Goal: Task Accomplishment & Management: Manage account settings

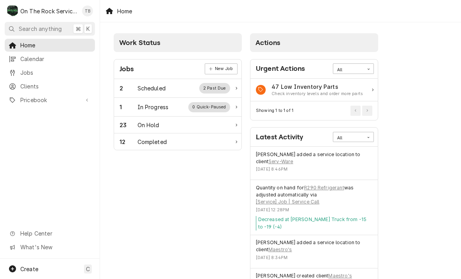
click at [166, 108] on div "In Progress" at bounding box center [153, 107] width 31 height 8
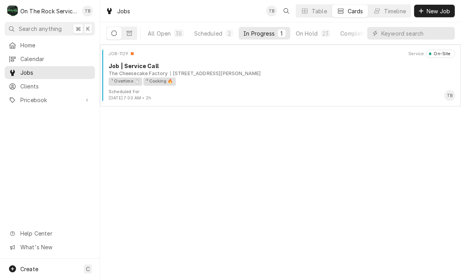
click at [151, 78] on div "² Cooking 🔥" at bounding box center [159, 81] width 32 height 8
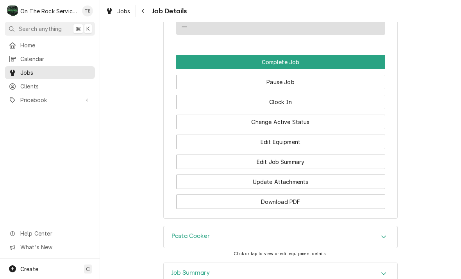
scroll to position [795, 0]
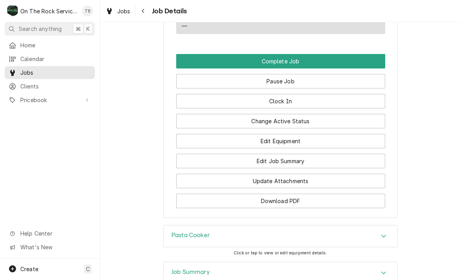
click at [284, 141] on button "Edit Equipment" at bounding box center [280, 141] width 209 height 14
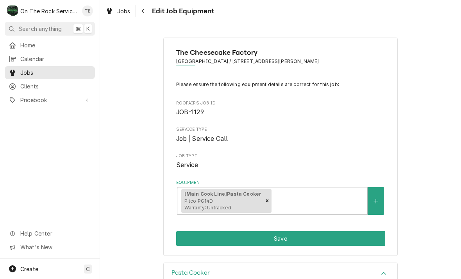
click at [188, 236] on button "Save" at bounding box center [280, 238] width 209 height 14
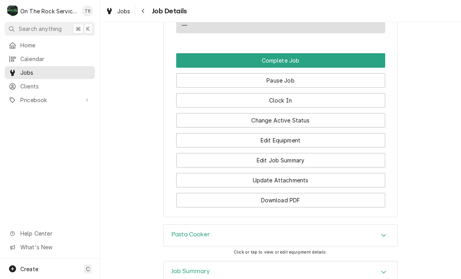
scroll to position [802, 0]
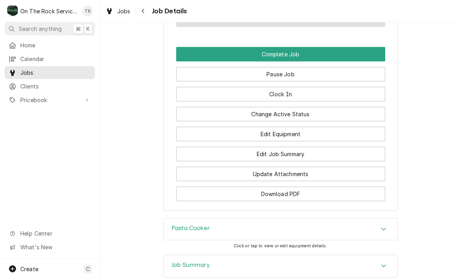
click at [299, 148] on button "Edit Job Summary" at bounding box center [280, 154] width 209 height 14
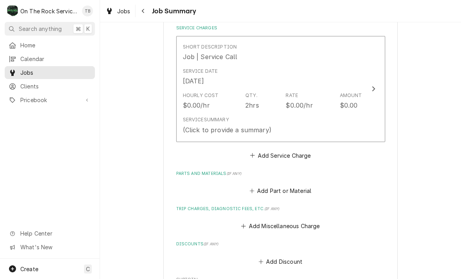
click at [266, 116] on div "Service Summary (Click to provide a summary)" at bounding box center [227, 125] width 89 height 18
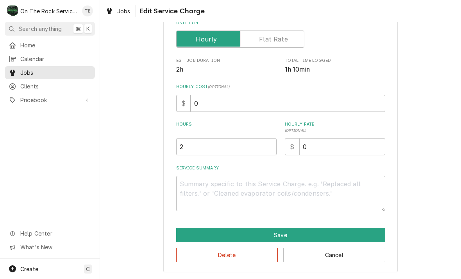
scroll to position [107, 0]
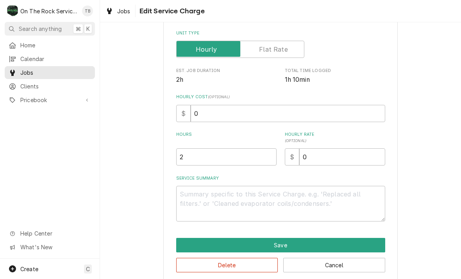
type textarea "x"
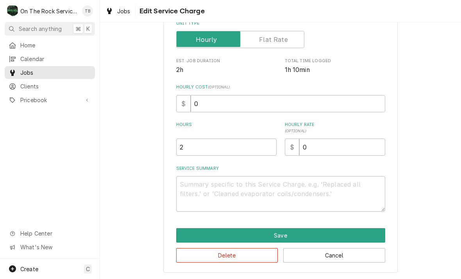
scroll to position [119, 0]
click at [195, 188] on textarea "Service Summary" at bounding box center [280, 194] width 209 height 36
type textarea "1"
type textarea "x"
type textarea "10"
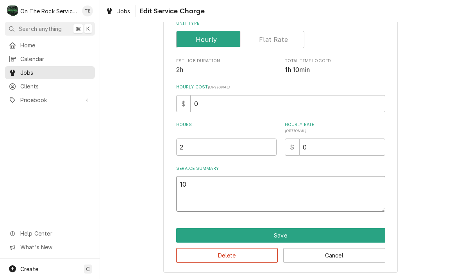
type textarea "x"
type textarea "10/"
type textarea "x"
type textarea "10/5"
type textarea "x"
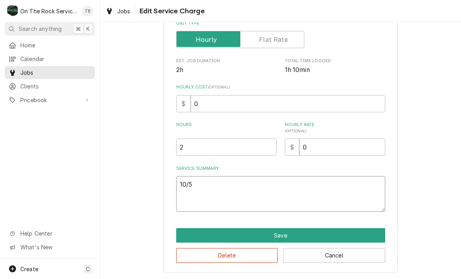
type textarea "10/5/"
type textarea "x"
type textarea "10/5/2"
type textarea "x"
type textarea "10/5/25"
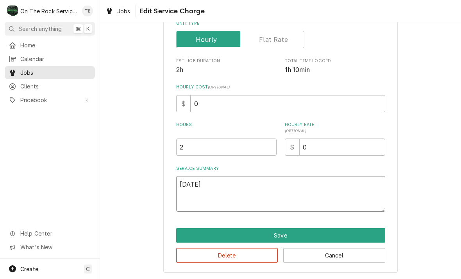
type textarea "x"
type textarea "10/5/25"
type textarea "x"
type textarea "10/5/25 t"
type textarea "x"
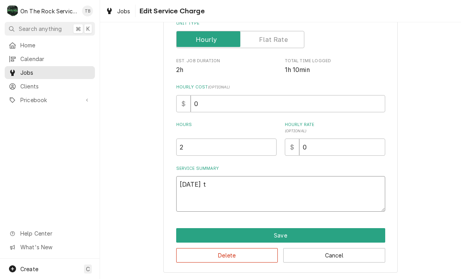
type textarea "10/5/25 tm"
type textarea "x"
type textarea "10/5/25 tmb"
type textarea "x"
type textarea "10/5/25 tmb"
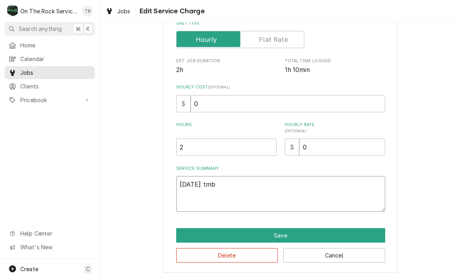
type textarea "x"
type textarea "10/5/25 tmb P"
type textarea "x"
type textarea "10/5/25 tmb PR"
type textarea "x"
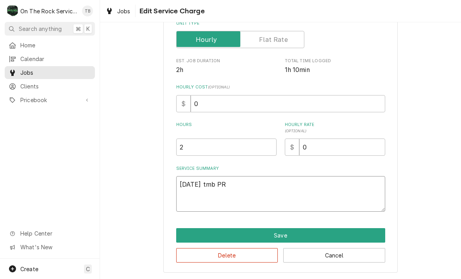
type textarea "10/5/25 tmb PRO"
type textarea "x"
type textarea "10/5/25 tmb PROV"
type textarea "x"
type textarea "10/5/25 tmb PROVID"
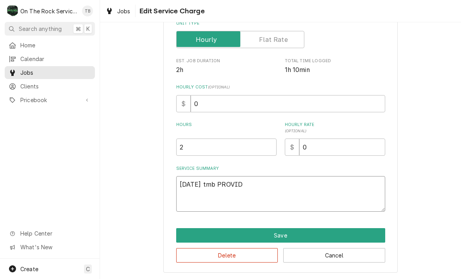
type textarea "x"
type textarea "10/5/25 tmb PROVIDE"
type textarea "x"
type textarea "10/5/25 TMB PROVIDE"
type textarea "x"
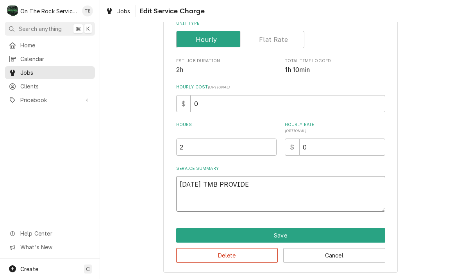
type textarea "10/5/25 TMB PROVIDE S"
type textarea "x"
type textarea "10/5/25 TMB PROVIDE SE"
type textarea "x"
type textarea "10/5/25 TMB PROVIDE SER"
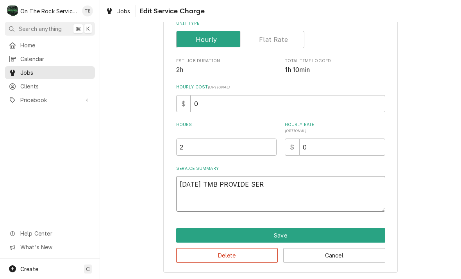
type textarea "x"
type textarea "10/5/25 TMB PROVIDE SERV"
type textarea "x"
type textarea "10/5/25 TMB PROVIDE SERVI"
type textarea "x"
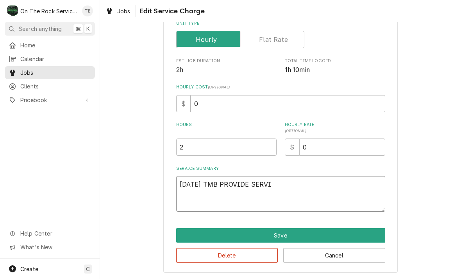
type textarea "10/5/25 TMB PROVIDE SERVIC"
type textarea "x"
type textarea "10/5/25 TMB PROVIDE SERVICE"
type textarea "x"
type textarea "10/5/25 TMB PROVIDE SERVICE P"
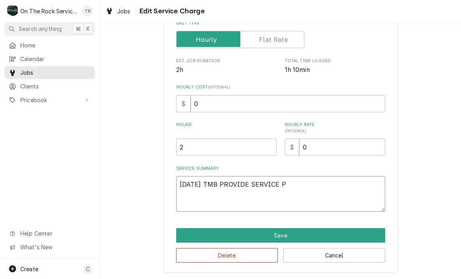
type textarea "x"
type textarea "10/5/25 TMB PROVIDE SERVICE PA"
type textarea "x"
type textarea "10/5/25 TMB PROVIDE SERVICE PAR"
type textarea "x"
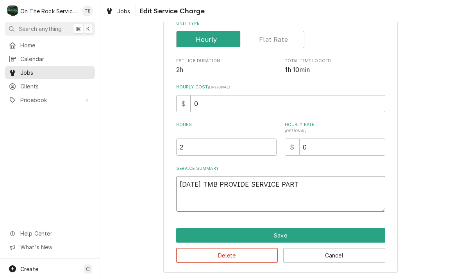
type textarea "10/5/25 TMB PROVIDE SERVICE PARTS"
type textarea "x"
type textarea "10/5/25 TMB PROVIDE SERVICE PARTS"
type textarea "x"
type textarea "10/5/25 TMB PROVIDE SERVICE PARTS A"
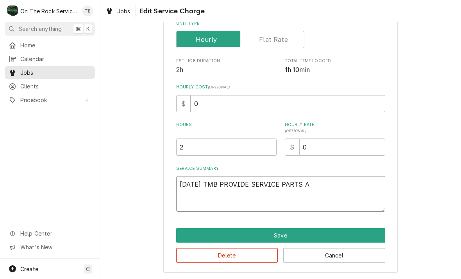
type textarea "x"
type textarea "10/5/25 TMB PROVIDE SERVICE PARTS AD"
type textarea "x"
type textarea "10/5/25 TMB PROVIDE SERVICE PARTS ADN"
type textarea "x"
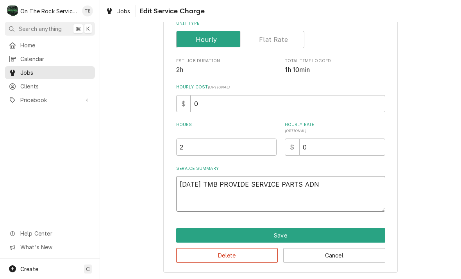
type textarea "10/5/25 TMB PROVIDE SERVICE PARTS ADN"
type textarea "x"
type textarea "10/5/25 TMB PROVIDE SERVICE PARTS ADN"
type textarea "x"
type textarea "10/5/25 TMB PROVIDE SERVICE PARTS AD"
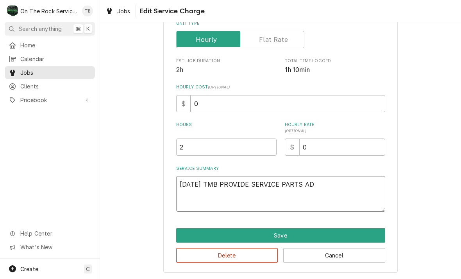
type textarea "x"
type textarea "10/5/25 TMB PROVIDE SERVICE PARTS A"
type textarea "x"
type textarea "10/5/25 TMB PROVIDE SERVICE PARTS AN"
type textarea "x"
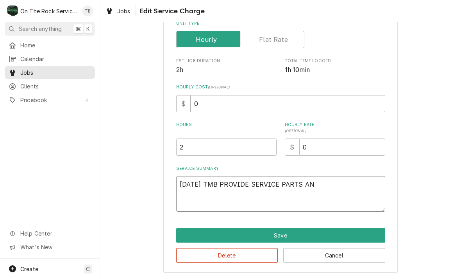
type textarea "10/5/25 TMB PROVIDE SERVICE PARTS AND"
type textarea "x"
type textarea "10/5/25 TMB PROVIDE SERVICE PARTS AND"
type textarea "x"
type textarea "10/5/25 TMB PROVIDE SERVICE PARTS AND LA"
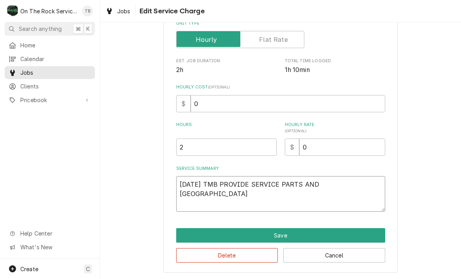
type textarea "x"
type textarea "10/5/25 TMB PROVIDE SERVICE PARTS AND LAB"
type textarea "x"
type textarea "10/5/25 TMB PROVIDE SERVICE PARTS AND LABO"
type textarea "x"
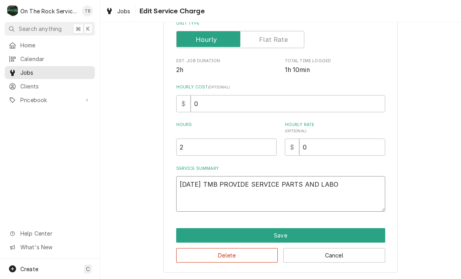
type textarea "10/5/25 TMB PROVIDE SERVICE PARTS AND LABOR"
type textarea "x"
type textarea "10/5/25 TMB PROVIDE SERVICE PARTS AND LABOR T"
type textarea "x"
type textarea "10/5/25 TMB PROVIDE SERVICE PARTS AND LABOR TO"
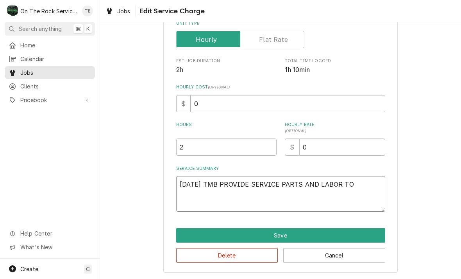
type textarea "x"
type textarea "10/5/25 TMB PROVIDE SERVICE PARTS AND LABOR TO D"
type textarea "x"
type textarea "10/5/25 TMB PROVIDE SERVICE PARTS AND LABOR TO DE"
type textarea "x"
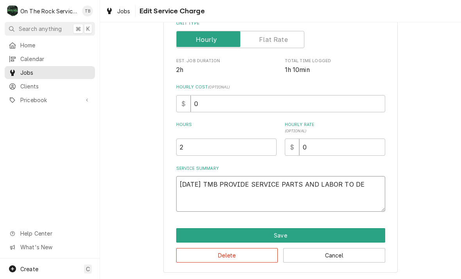
type textarea "10/5/25 TMB PROVIDE SERVICE PARTS AND LABOR TO DET"
type textarea "x"
type textarea "10/5/25 TMB PROVIDE SERVICE PARTS AND LABOR TO DETE"
type textarea "x"
type textarea "10/5/25 TMB PROVIDE SERVICE PARTS AND LABOR TO DETER"
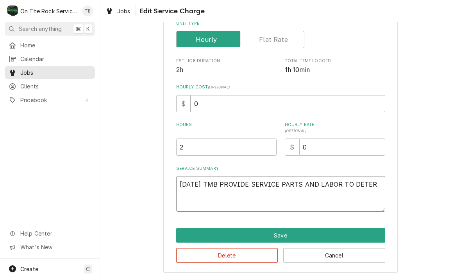
type textarea "x"
type textarea "10/5/25 TMB PROVIDE SERVICE PARTS AND LABOR TO DETERM"
type textarea "x"
type textarea "10/5/25 TMB PROVIDE SERVICE PARTS AND LABOR TO DETERMI"
type textarea "x"
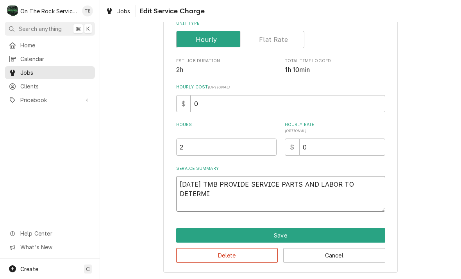
type textarea "10/5/25 TMB PROVIDE SERVICE PARTS AND LABOR TO DETERMIN"
type textarea "x"
type textarea "10/5/25 TMB PROVIDE SERVICE PARTS AND LABOR TO DETERMINE"
type textarea "x"
type textarea "10/5/25 TMB PROVIDE SERVICE PARTS AND LABOR TO DETERMINE"
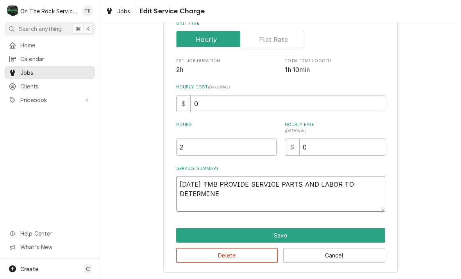
type textarea "x"
type textarea "10/5/25 TMB PROVIDE SERVICE PARTS AND LABOR TO DETERMINE T"
type textarea "x"
type textarea "10/5/25 TMB PROVIDE SERVICE PARTS AND LABOR TO DETERMINE TH"
type textarea "x"
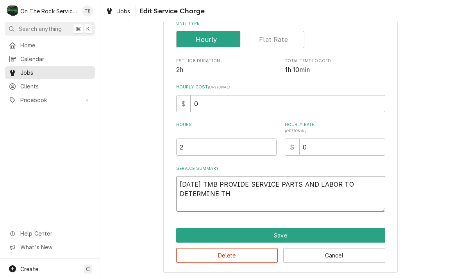
type textarea "10/5/25 TMB PROVIDE SERVICE PARTS AND LABOR TO DETERMINE THA"
type textarea "x"
type textarea "10/5/25 TMB PROVIDE SERVICE PARTS AND LABOR TO DETERMINE THAT"
type textarea "x"
type textarea "10/5/25 TMB PROVIDE SERVICE PARTS AND LABOR TO DETERMINE THAT"
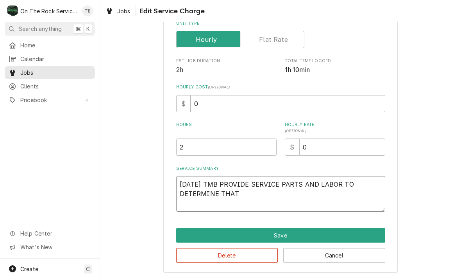
type textarea "x"
type textarea "10/5/25 TMB PROVIDE SERVICE PARTS AND LABOR TO DETERMINE THAT O"
type textarea "x"
type textarea "10/5/25 TMB PROVIDE SERVICE PARTS AND LABOR TO DETERMINE THAT ON"
type textarea "x"
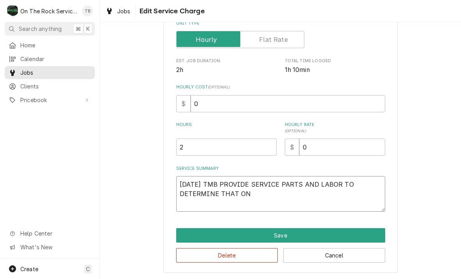
type textarea "10/5/25 TMB PROVIDE SERVICE PARTS AND LABOR TO DETERMINE THAT ON"
type textarea "x"
type textarea "10/5/25 TMB PROVIDE SERVICE PARTS AND LABOR TO DETERMINE THAT ON PA"
type textarea "x"
type textarea "10/5/25 TMB PROVIDE SERVICE PARTS AND LABOR TO DETERMINE THAT ON PAS"
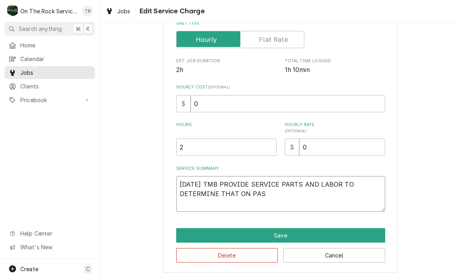
type textarea "x"
type textarea "10/5/25 TMB PROVIDE SERVICE PARTS AND LABOR TO DETERMINE THAT ON PAST"
type textarea "x"
type textarea "10/5/25 TMB PROVIDE SERVICE PARTS AND LABOR TO DETERMINE THAT ON PASTA"
type textarea "x"
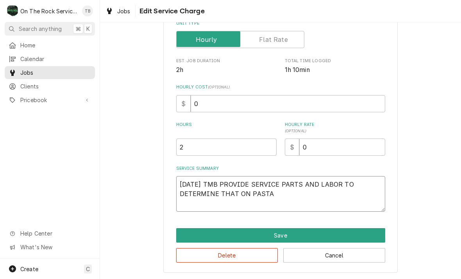
type textarea "10/5/25 TMB PROVIDE SERVICE PARTS AND LABOR TO DETERMINE THAT ON PASTA"
type textarea "x"
type textarea "10/5/25 TMB PROVIDE SERVICE PARTS AND LABOR TO DETERMINE THAT ON PASTA C"
type textarea "x"
type textarea "10/5/25 TMB PROVIDE SERVICE PARTS AND LABOR TO DETERMINE THAT ON PASTA CO"
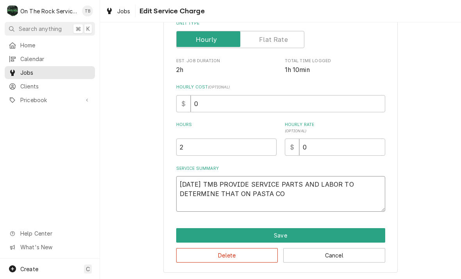
type textarea "x"
type textarea "10/5/25 TMB PROVIDE SERVICE PARTS AND LABOR TO DETERMINE THAT ON PASTA COO"
type textarea "x"
type textarea "10/5/25 TMB PROVIDE SERVICE PARTS AND LABOR TO DETERMINE THAT ON PASTA COOK"
type textarea "x"
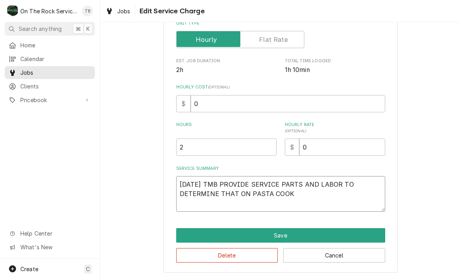
type textarea "10/5/25 TMB PROVIDE SERVICE PARTS AND LABOR TO DETERMINE THAT ON PASTA COOKE"
type textarea "x"
type textarea "10/5/25 TMB PROVIDE SERVICE PARTS AND LABOR TO DETERMINE THAT ON PASTA COOKER"
type textarea "x"
type textarea "10/5/25 TMB PROVIDE SERVICE PARTS AND LABOR TO DETERMINE THAT ON PASTA COOKER"
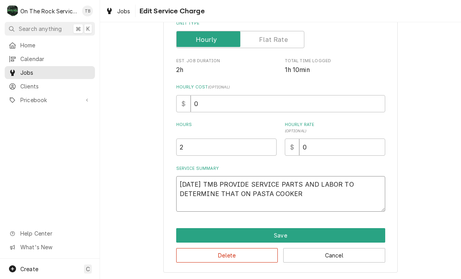
type textarea "x"
type textarea "10/5/25 TMB PROVIDE SERVICE PARTS AND LABOR TO DETERMINE THAT ON PASTA COOKER I"
type textarea "x"
type textarea "10/5/25 TMB PROVIDE SERVICE PARTS AND LABOR TO DETERMINE THAT ON PASTA COOKER IN"
type textarea "x"
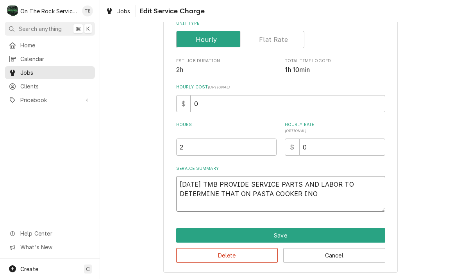
type textarea "10/5/25 TMB PROVIDE SERVICE PARTS AND LABOR TO DETERMINE THAT ON PASTA COOKER I…"
type textarea "x"
type textarea "10/5/25 TMB PROVIDE SERVICE PARTS AND LABOR TO DETERMINE THAT ON PASTA COOKER I…"
type textarea "x"
type textarea "10/5/25 TMB PROVIDE SERVICE PARTS AND LABOR TO DETERMINE THAT ON PASTA COOKER I…"
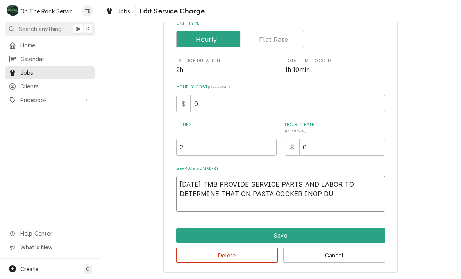
type textarea "x"
type textarea "10/5/25 TMB PROVIDE SERVICE PARTS AND LABOR TO DETERMINE THAT ON PASTA COOKER I…"
type textarea "x"
type textarea "10/5/25 TMB PROVIDE SERVICE PARTS AND LABOR TO DETERMINE THAT ON PASTA COOKER I…"
type textarea "x"
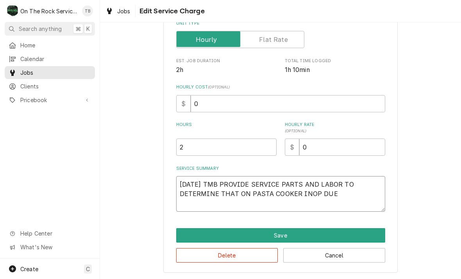
type textarea "10/5/25 TMB PROVIDE SERVICE PARTS AND LABOR TO DETERMINE THAT ON PASTA COOKER I…"
type textarea "x"
type textarea "10/5/25 TMB PROVIDE SERVICE PARTS AND LABOR TO DETERMINE THAT ON PASTA COOKER I…"
type textarea "x"
type textarea "10/5/25 TMB PROVIDE SERVICE PARTS AND LABOR TO DETERMINE THAT ON PASTA COOKER I…"
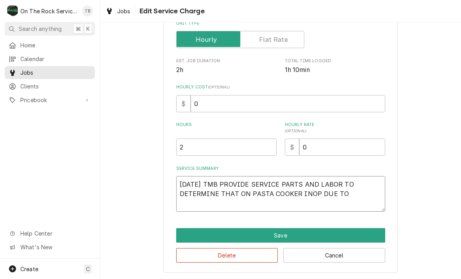
type textarea "x"
type textarea "10/5/25 TMB PROVIDE SERVICE PARTS AND LABOR TO DETERMINE THAT ON PASTA COOKER I…"
type textarea "x"
type textarea "10/5/25 TMB PROVIDE SERVICE PARTS AND LABOR TO DETERMINE THAT ON PASTA COOKER I…"
type textarea "x"
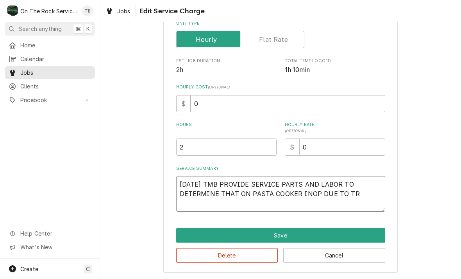
type textarea "10/5/25 TMB PROVIDE SERVICE PARTS AND LABOR TO DETERMINE THAT ON PASTA COOKER I…"
type textarea "x"
type textarea "10/5/25 TMB PROVIDE SERVICE PARTS AND LABOR TO DETERMINE THAT ON PASTA COOKER I…"
type textarea "x"
type textarea "10/5/25 TMB PROVIDE SERVICE PARTS AND LABOR TO DETERMINE THAT ON PASTA COOKER I…"
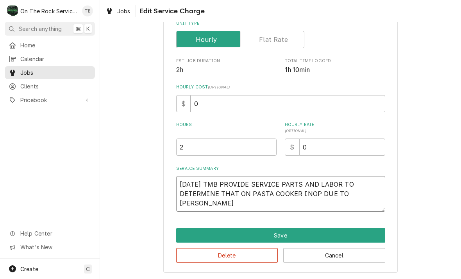
type textarea "x"
type textarea "10/5/25 TMB PROVIDE SERVICE PARTS AND LABOR TO DETERMINE THAT ON PASTA COOKER I…"
type textarea "x"
type textarea "10/5/25 TMB PROVIDE SERVICE PARTS AND LABOR TO DETERMINE THAT ON PASTA COOKER I…"
type textarea "x"
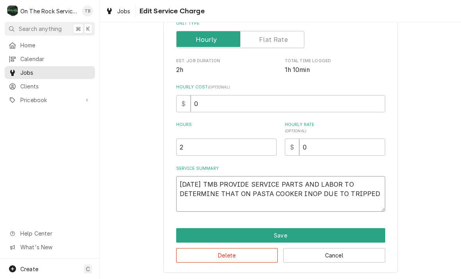
type textarea "10/5/25 TMB PROVIDE SERVICE PARTS AND LABOR TO DETERMINE THAT ON PASTA COOKER I…"
type textarea "x"
type textarea "10/5/25 TMB PROVIDE SERVICE PARTS AND LABOR TO DETERMINE THAT ON PASTA COOKER I…"
type textarea "x"
type textarea "10/5/25 TMB PROVIDE SERVICE PARTS AND LABOR TO DETERMINE THAT ON PASTA COOKER I…"
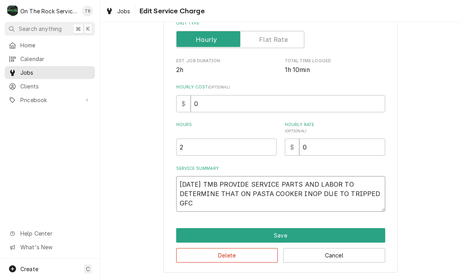
type textarea "x"
type textarea "10/5/25 TMB PROVIDE SERVICE PARTS AND LABOR TO DETERMINE THAT ON PASTA COOKER I…"
type textarea "x"
type textarea "10/5/25 TMB PROVIDE SERVICE PARTS AND LABOR TO DETERMINE THAT ON PASTA COOKER I…"
type textarea "x"
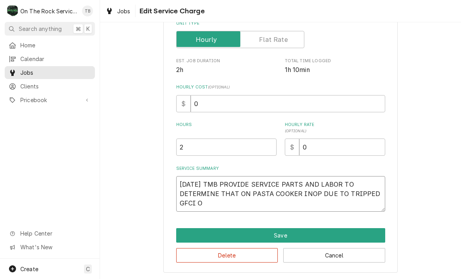
type textarea "10/5/25 TMB PROVIDE SERVICE PARTS AND LABOR TO DETERMINE THAT ON PASTA COOKER I…"
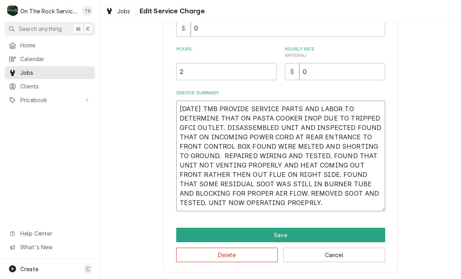
scroll to position [194, 0]
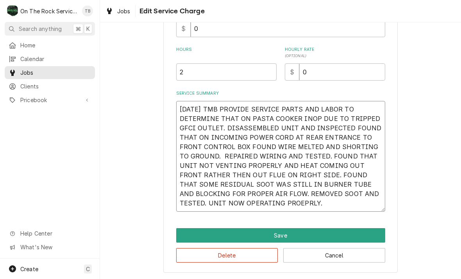
click at [250, 204] on textarea "10/5/25 TMB PROVIDE SERVICE PARTS AND LABOR TO DETERMINE THAT ON PASTA COOKER I…" at bounding box center [280, 156] width 209 height 111
click at [193, 75] on input "2" at bounding box center [226, 71] width 100 height 17
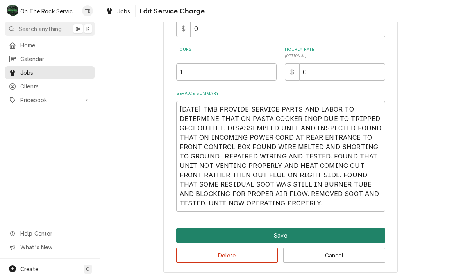
click at [279, 234] on button "Save" at bounding box center [280, 235] width 209 height 14
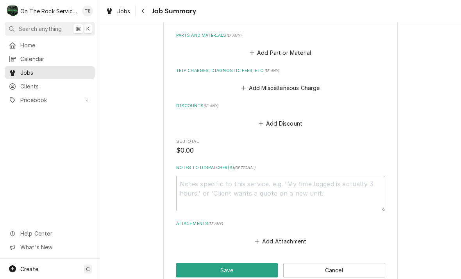
scroll to position [440, 0]
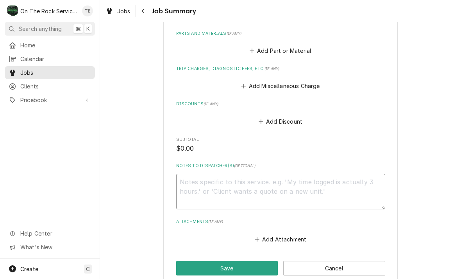
click at [193, 173] on textarea "Notes to Dispatcher(s) ( optional )" at bounding box center [280, 191] width 209 height 36
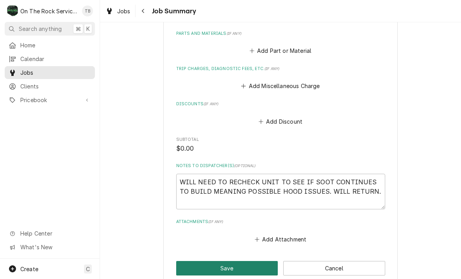
click at [232, 261] on button "Save" at bounding box center [227, 268] width 102 height 14
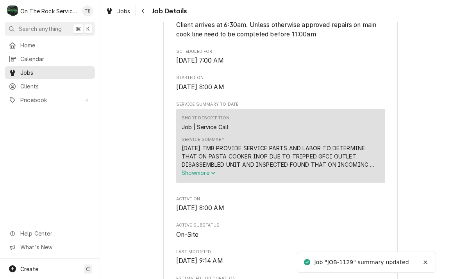
scroll to position [268, 0]
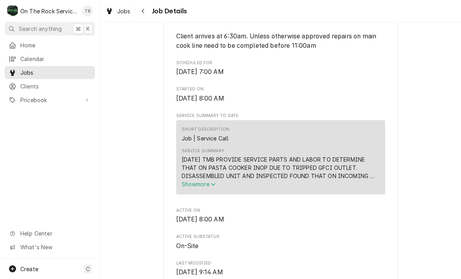
click at [218, 188] on button "Show more" at bounding box center [281, 184] width 198 height 8
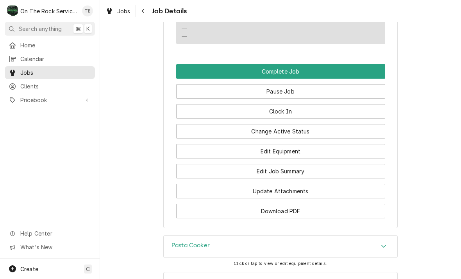
scroll to position [976, 0]
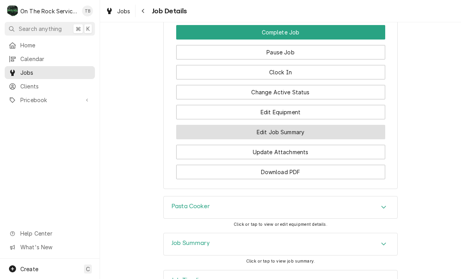
click at [289, 131] on button "Edit Job Summary" at bounding box center [280, 132] width 209 height 14
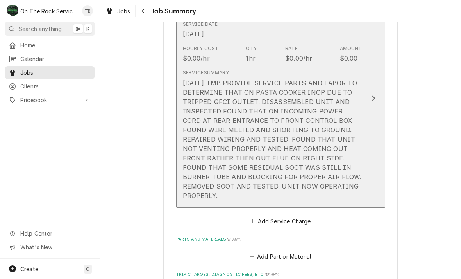
click at [296, 182] on div "10/5/25 TMB PROVIDE SERVICE PARTS AND LABOR TO DETERMINE THAT ON PASTA COOKER I…" at bounding box center [272, 139] width 179 height 122
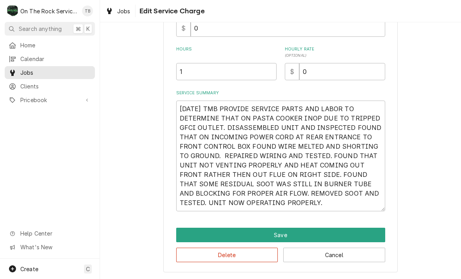
scroll to position [194, 0]
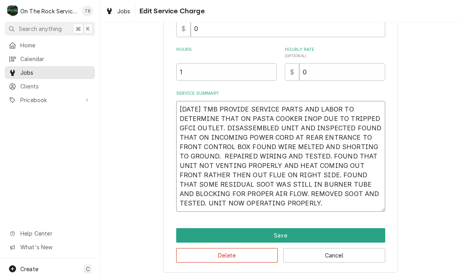
click at [275, 207] on textarea "10/5/25 TMB PROVIDE SERVICE PARTS AND LABOR TO DETERMINE THAT ON PASTA COOKER I…" at bounding box center [280, 156] width 209 height 111
click at [272, 201] on textarea "10/5/25 TMB PROVIDE SERVICE PARTS AND LABOR TO DETERMINE THAT ON PASTA COOKER I…" at bounding box center [280, 156] width 209 height 111
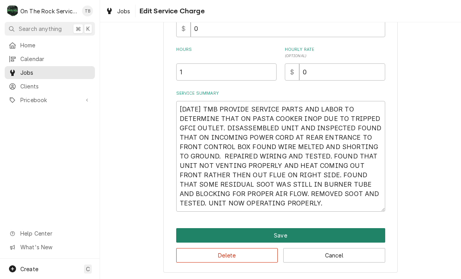
click at [254, 233] on button "Save" at bounding box center [280, 235] width 209 height 14
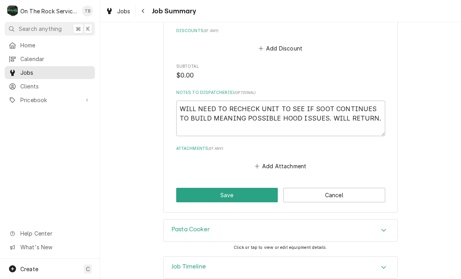
scroll to position [513, 0]
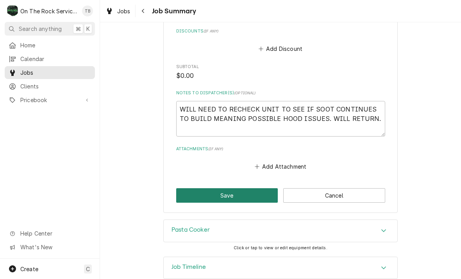
click at [245, 188] on button "Save" at bounding box center [227, 195] width 102 height 14
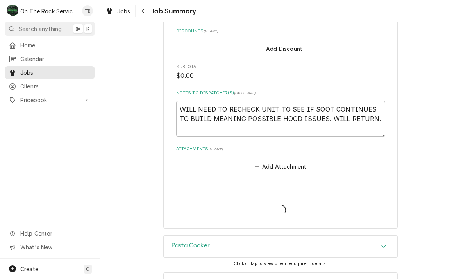
type textarea "x"
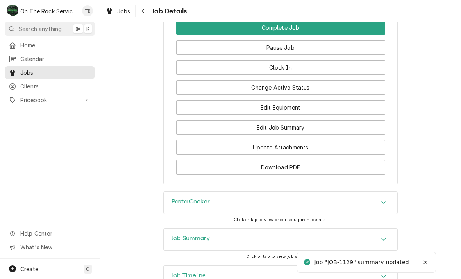
scroll to position [901, 0]
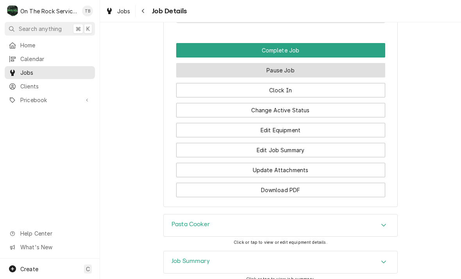
click at [293, 63] on button "Pause Job" at bounding box center [280, 70] width 209 height 14
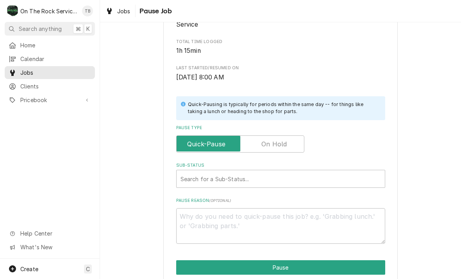
scroll to position [114, 0]
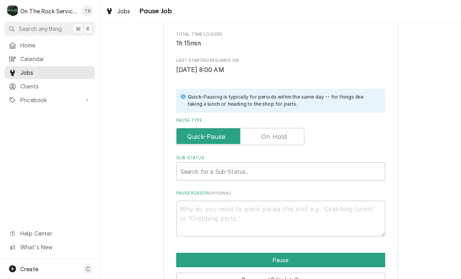
click at [278, 134] on label "Pause Type" at bounding box center [240, 136] width 128 height 17
click at [278, 134] on input "Pause Type" at bounding box center [240, 136] width 121 height 17
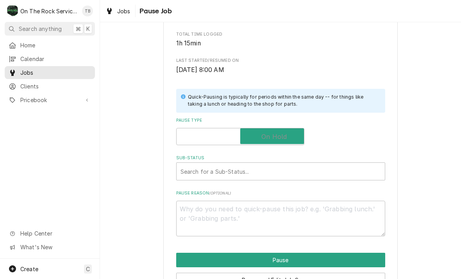
checkbox input "true"
type textarea "x"
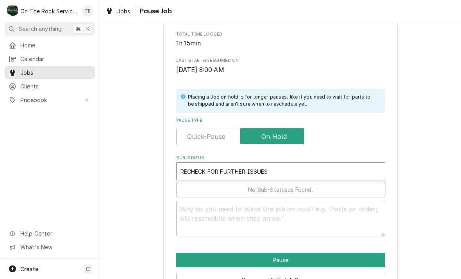
type input "RECHECK FOR FURTHER ISSUES"
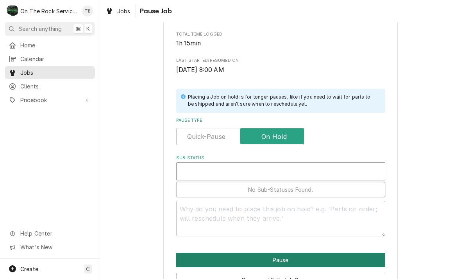
click at [286, 257] on button "Pause" at bounding box center [280, 259] width 209 height 14
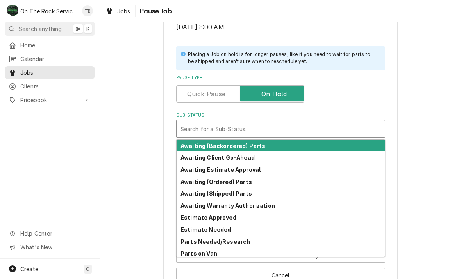
click at [240, 238] on strong "Parts Needed/Research" at bounding box center [216, 241] width 70 height 7
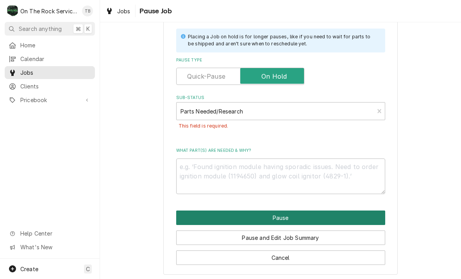
click at [282, 213] on button "Pause" at bounding box center [280, 217] width 209 height 14
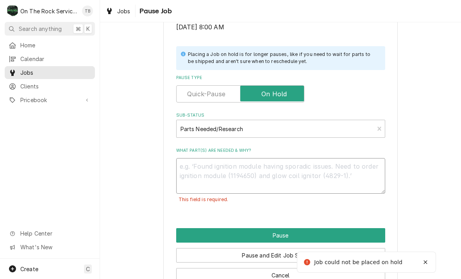
click at [207, 174] on textarea "What part(s) are needed & why?" at bounding box center [280, 176] width 209 height 36
type textarea "x"
type textarea "R"
type textarea "x"
type textarea "RE"
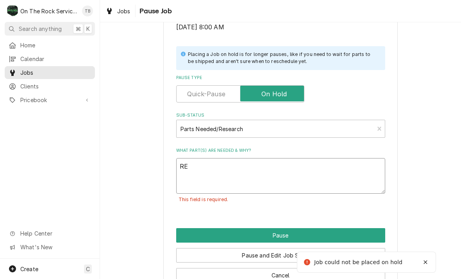
type textarea "x"
type textarea "REC"
type textarea "x"
type textarea "RECH"
type textarea "x"
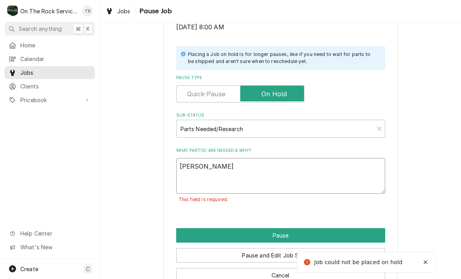
type textarea "RECHE"
type textarea "x"
type textarea "RECHEC"
type textarea "x"
type textarea "RECHECK"
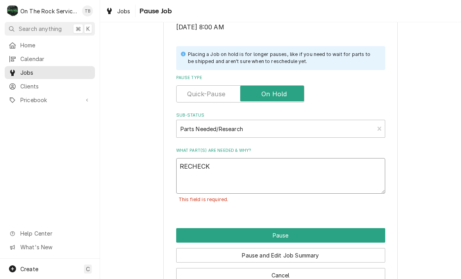
type textarea "x"
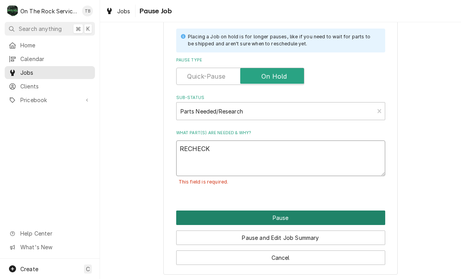
type textarea "RECHECK"
click at [291, 216] on button "Pause" at bounding box center [280, 217] width 209 height 14
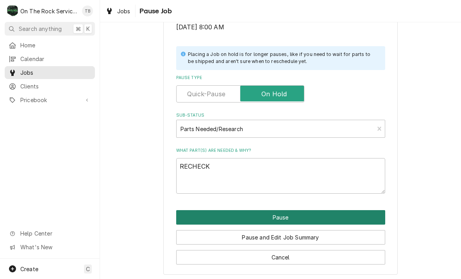
type textarea "x"
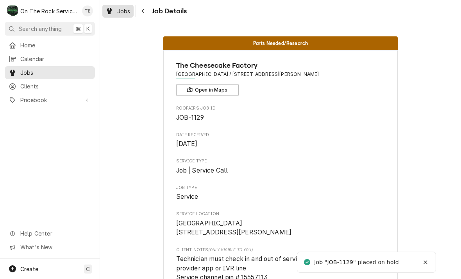
click at [121, 13] on span "Jobs" at bounding box center [123, 11] width 13 height 8
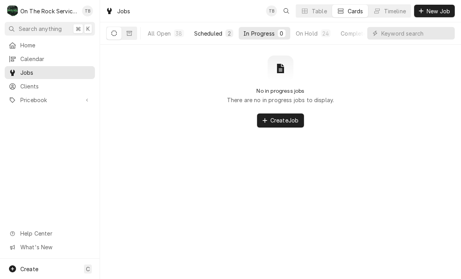
click at [211, 35] on div "Scheduled" at bounding box center [208, 33] width 28 height 8
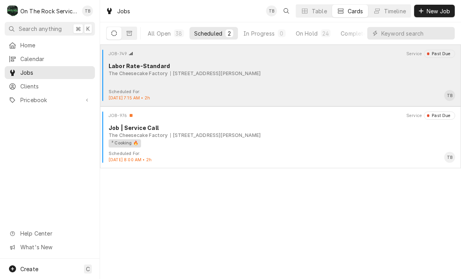
click at [242, 84] on div "JOB-749 Service Past Due Labor Rate-Standard The Cheesecake Factory 700 Haywood…" at bounding box center [280, 69] width 355 height 39
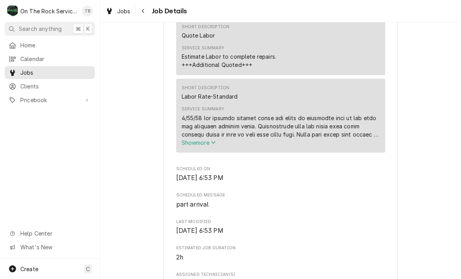
scroll to position [415, 0]
click at [121, 9] on span "Jobs" at bounding box center [123, 11] width 13 height 8
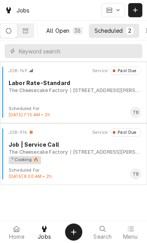
click at [69, 30] on div "All Open" at bounding box center [57, 31] width 23 height 8
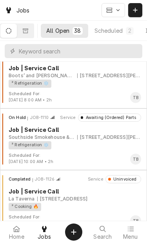
scroll to position [2113, 0]
